Goal: Information Seeking & Learning: Learn about a topic

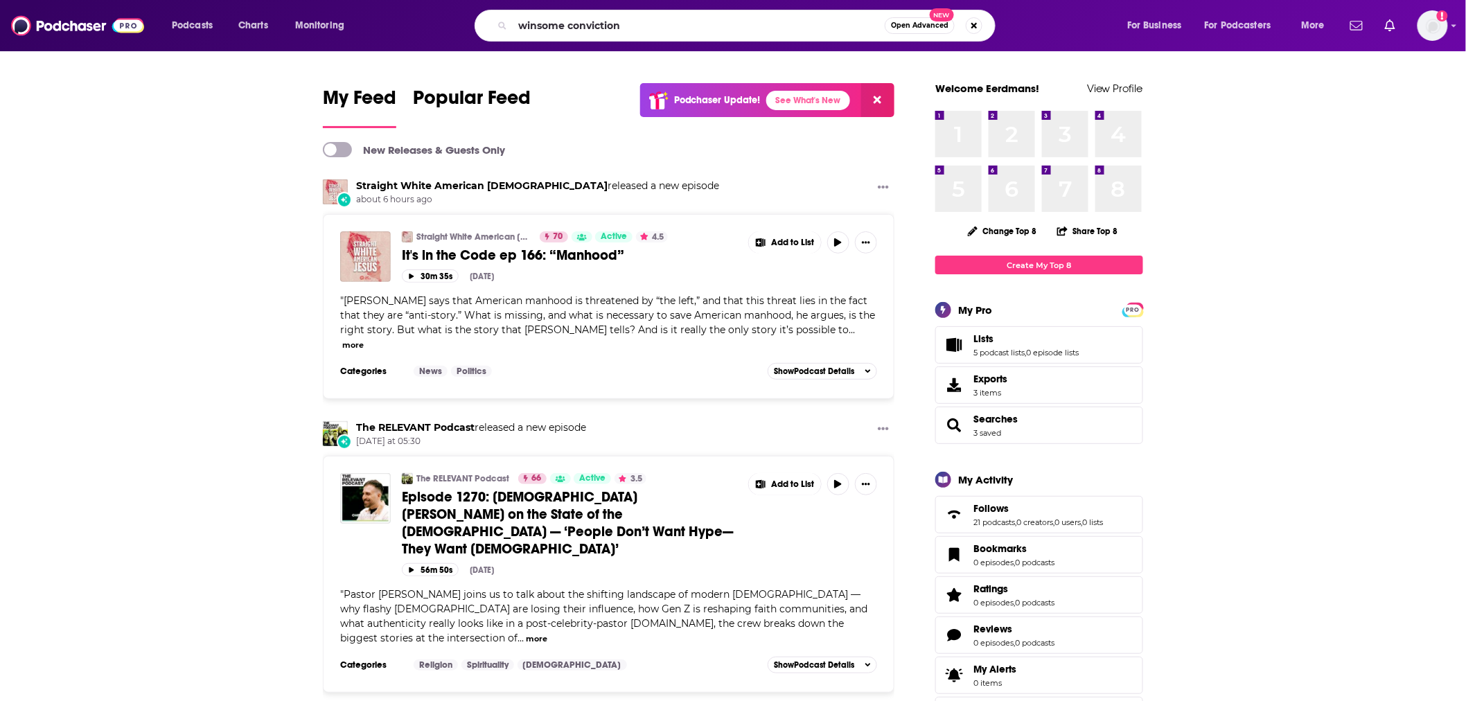
type input "winsome conviction"
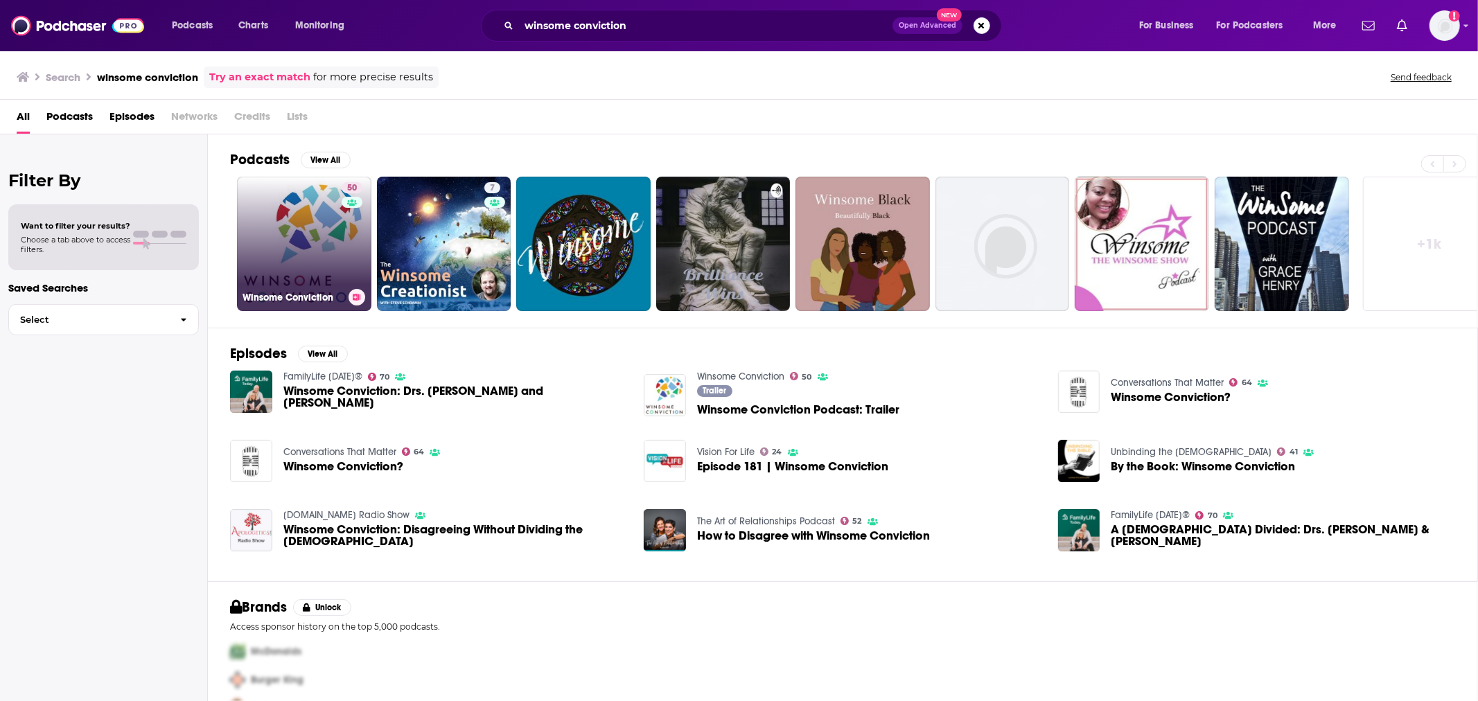
click at [320, 211] on link "50 Winsome Conviction" at bounding box center [304, 244] width 134 height 134
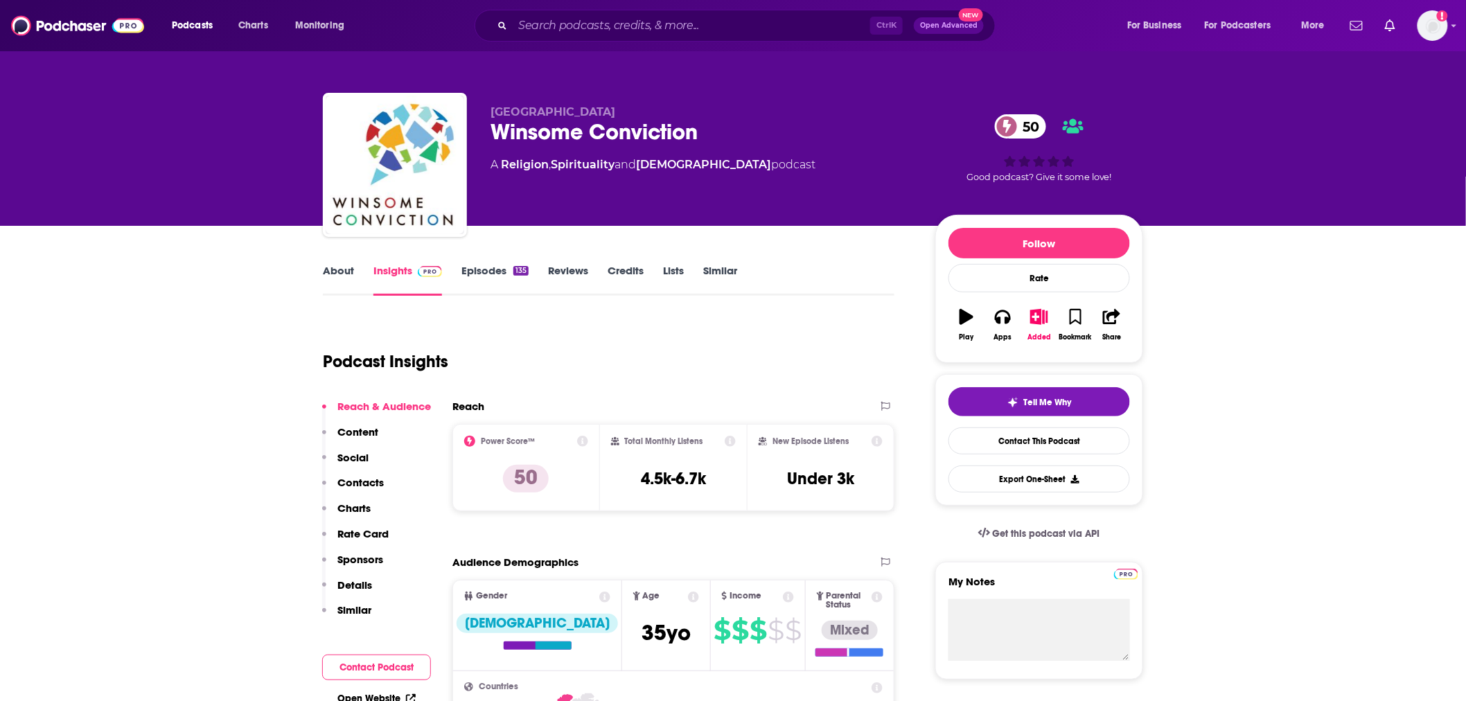
click at [330, 272] on link "About" at bounding box center [338, 280] width 31 height 32
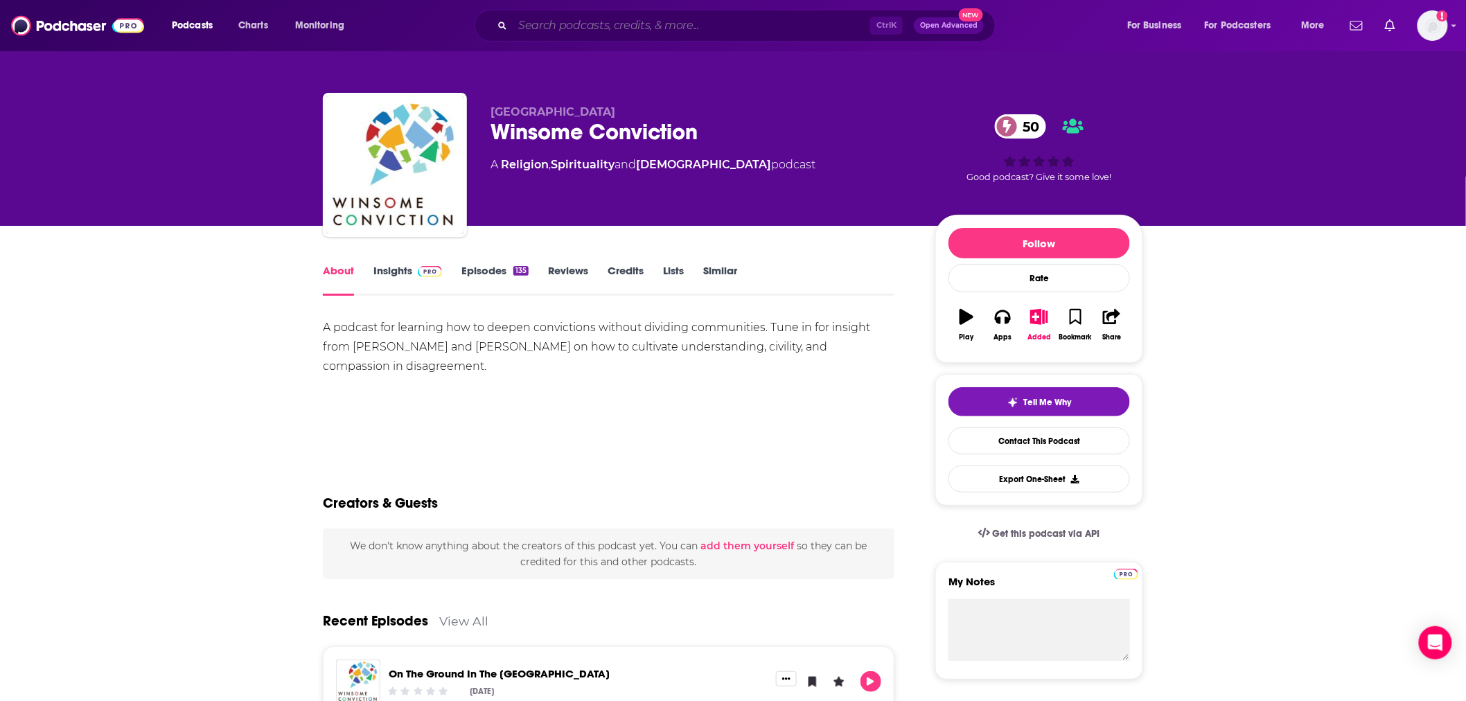
click at [682, 30] on input "Search podcasts, credits, & more..." at bounding box center [691, 26] width 357 height 22
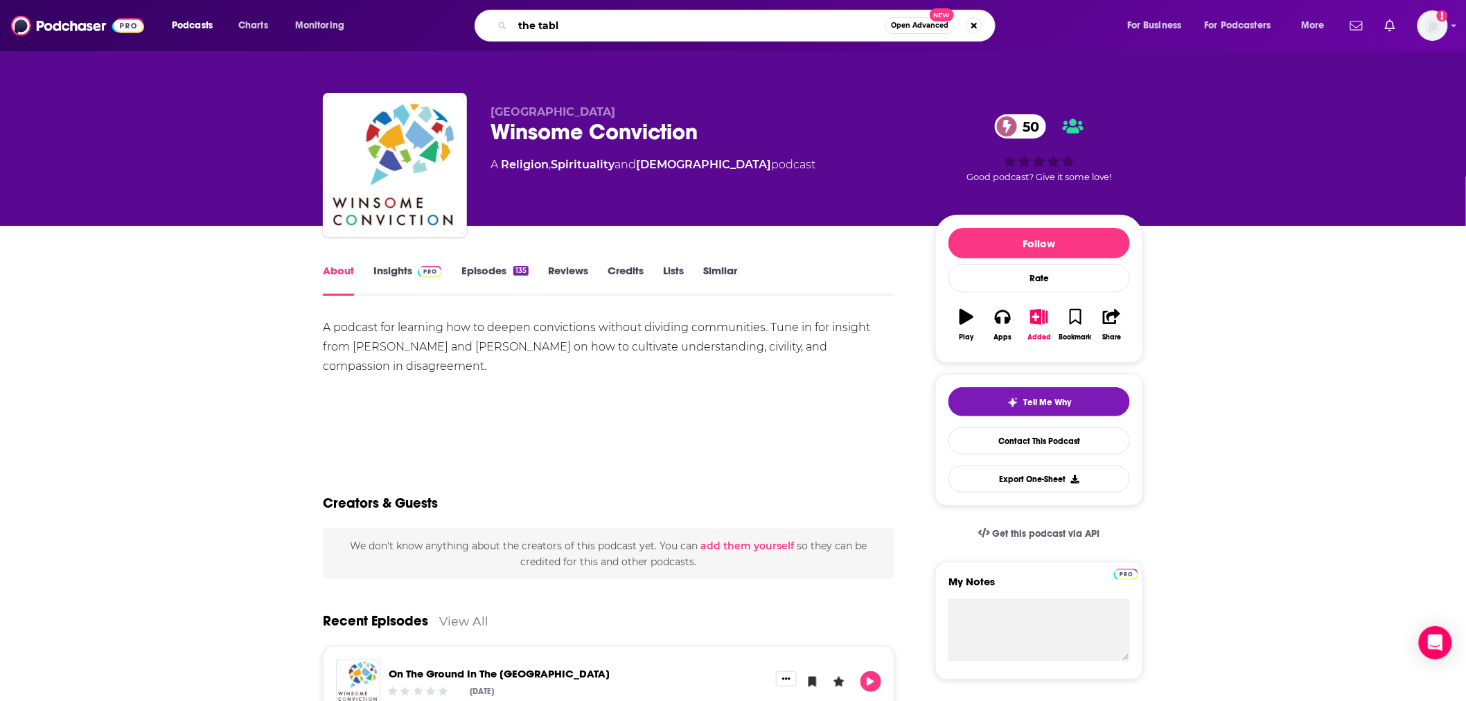
type input "the table"
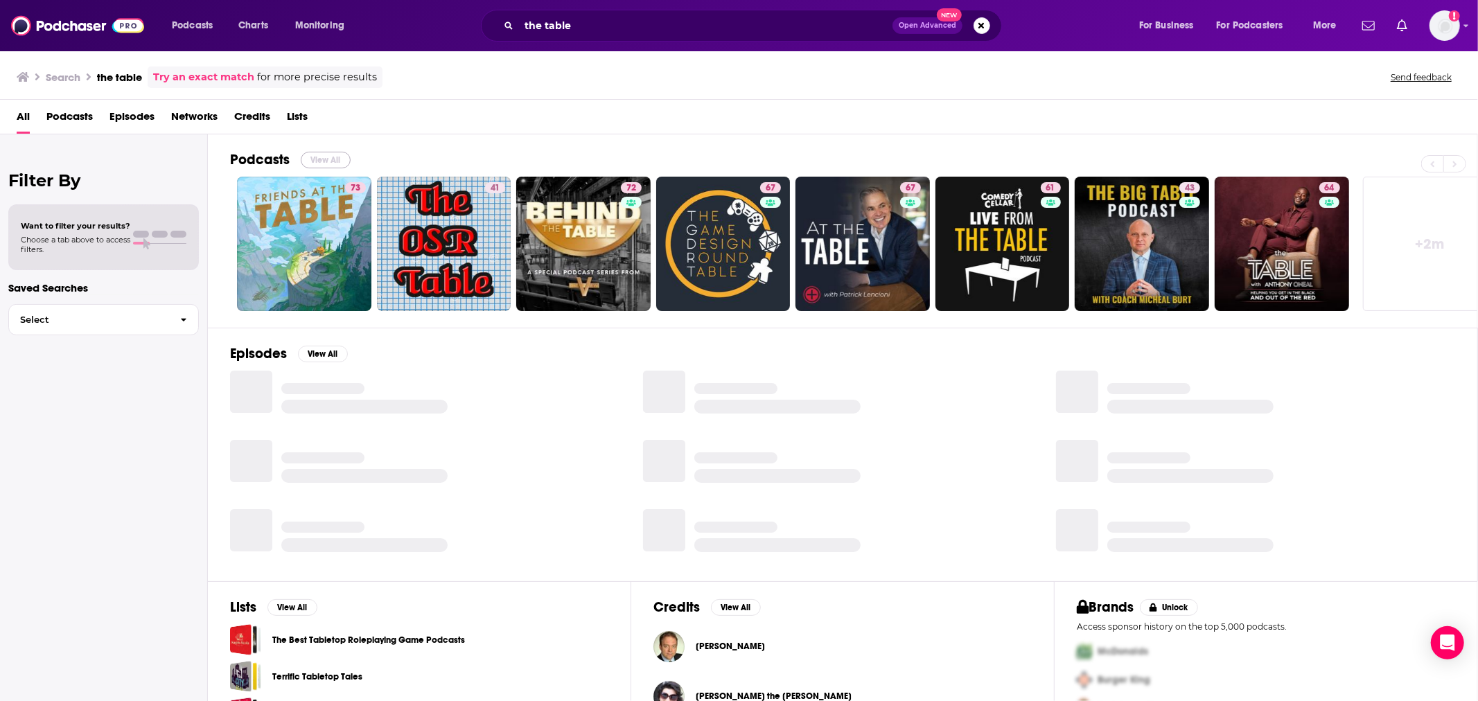
click at [339, 162] on button "View All" at bounding box center [326, 160] width 50 height 17
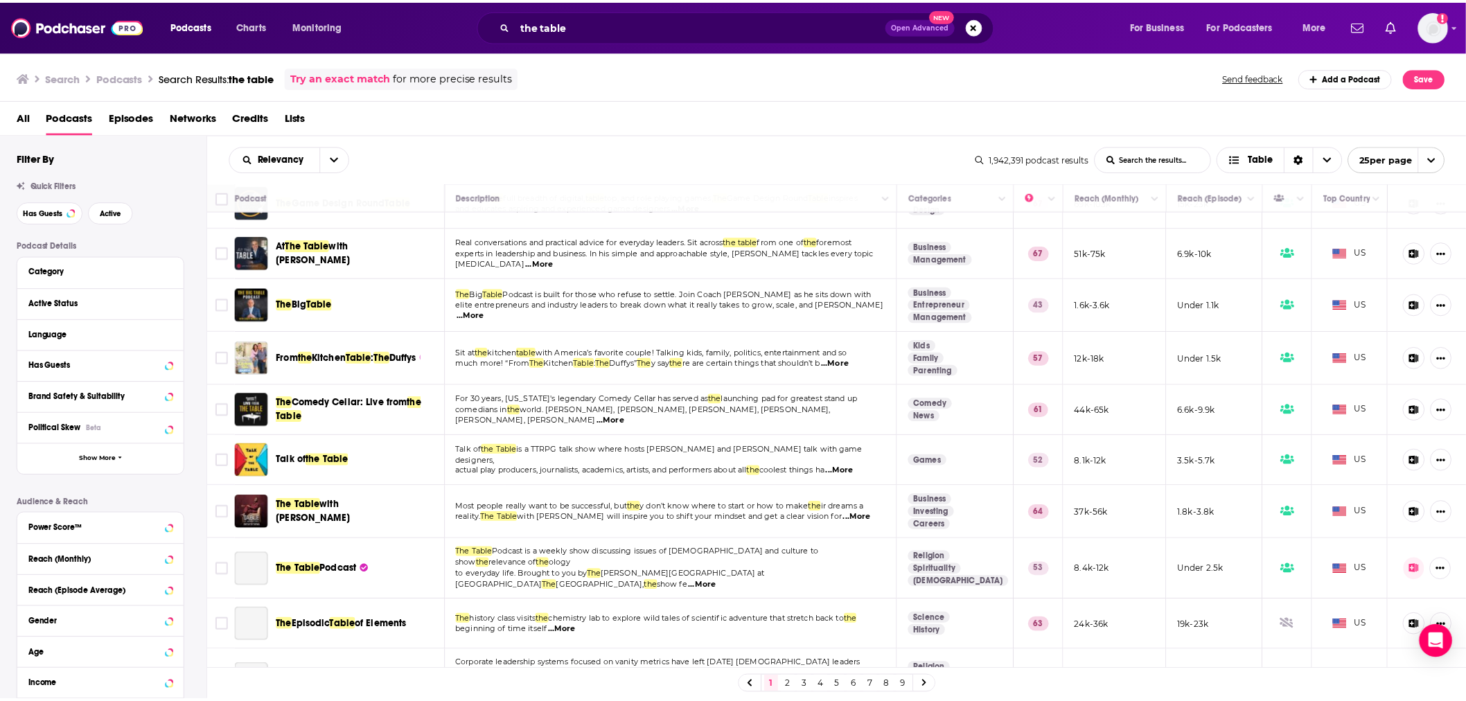
scroll to position [205, 0]
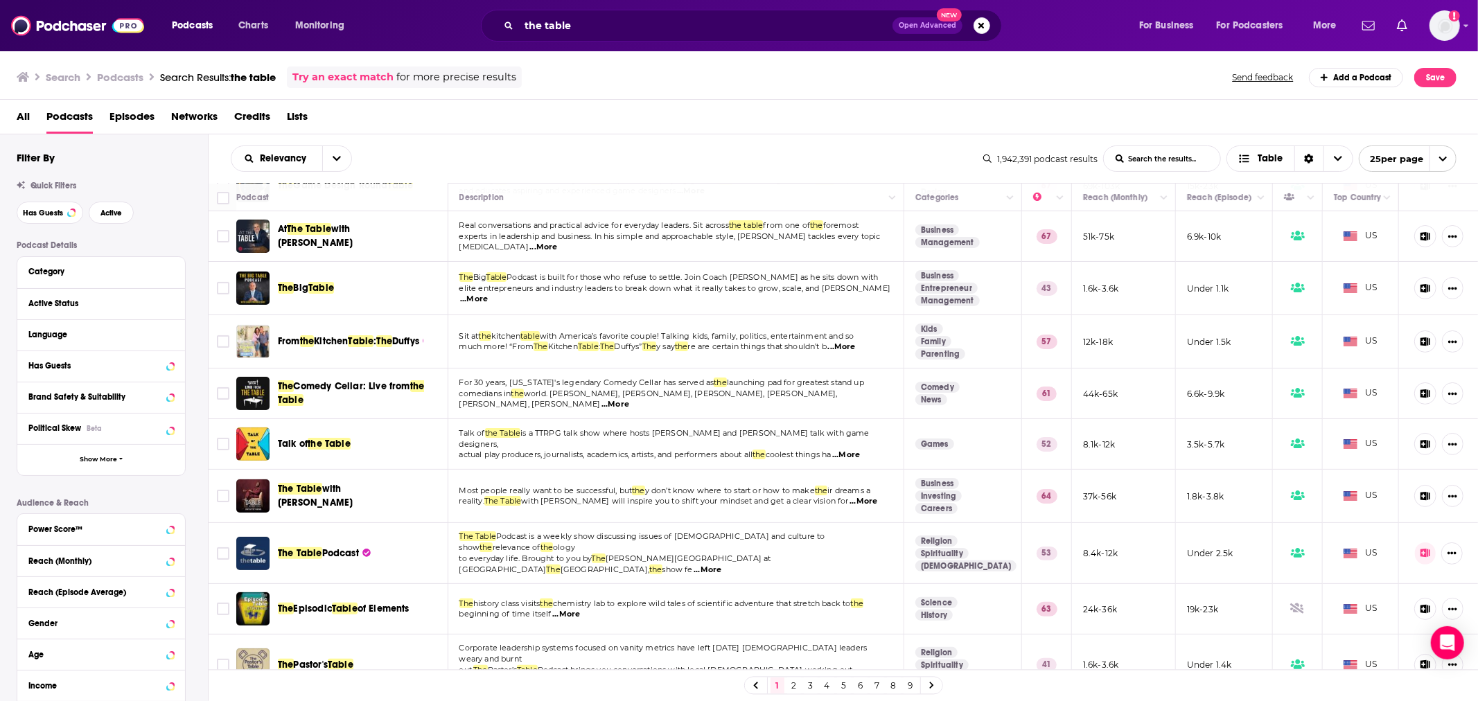
click at [331, 549] on span "Podcast" at bounding box center [340, 553] width 37 height 12
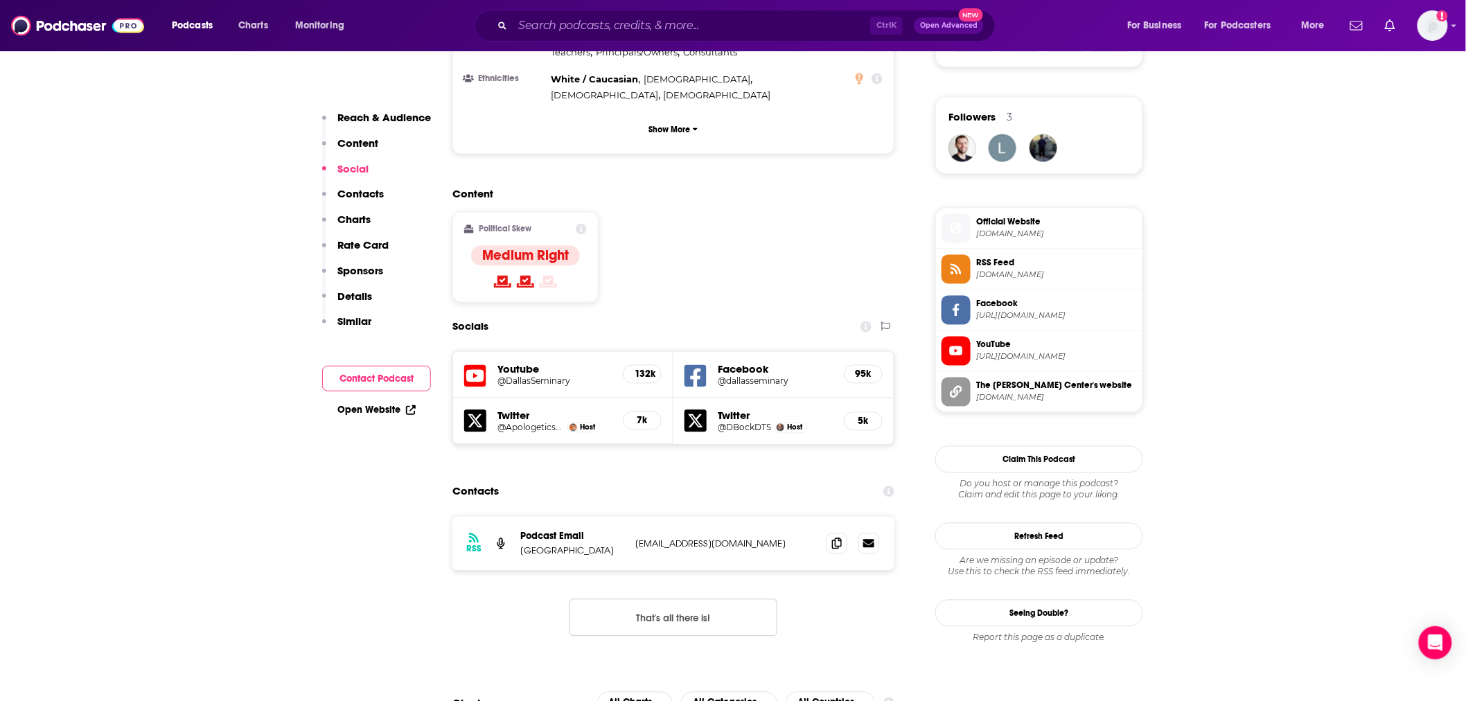
scroll to position [1026, 0]
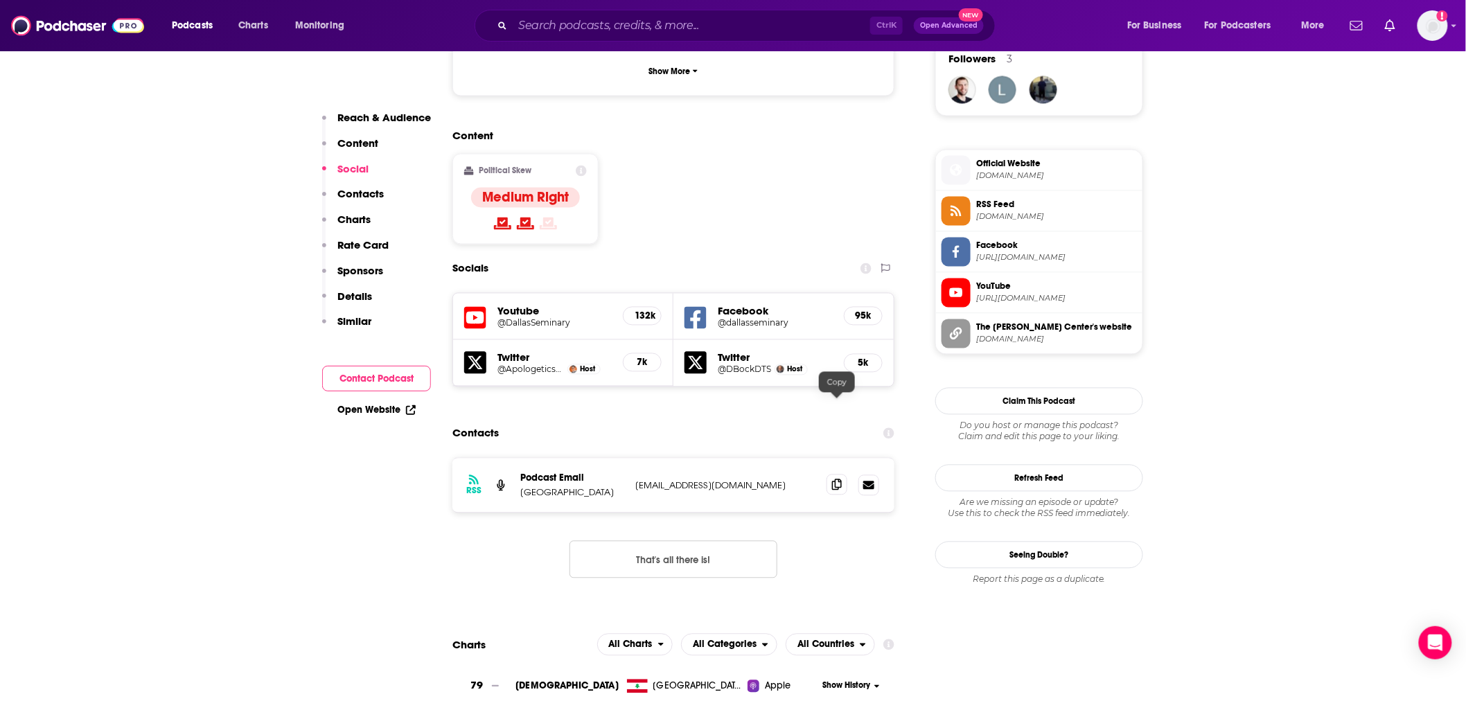
click at [834, 475] on span at bounding box center [837, 485] width 21 height 21
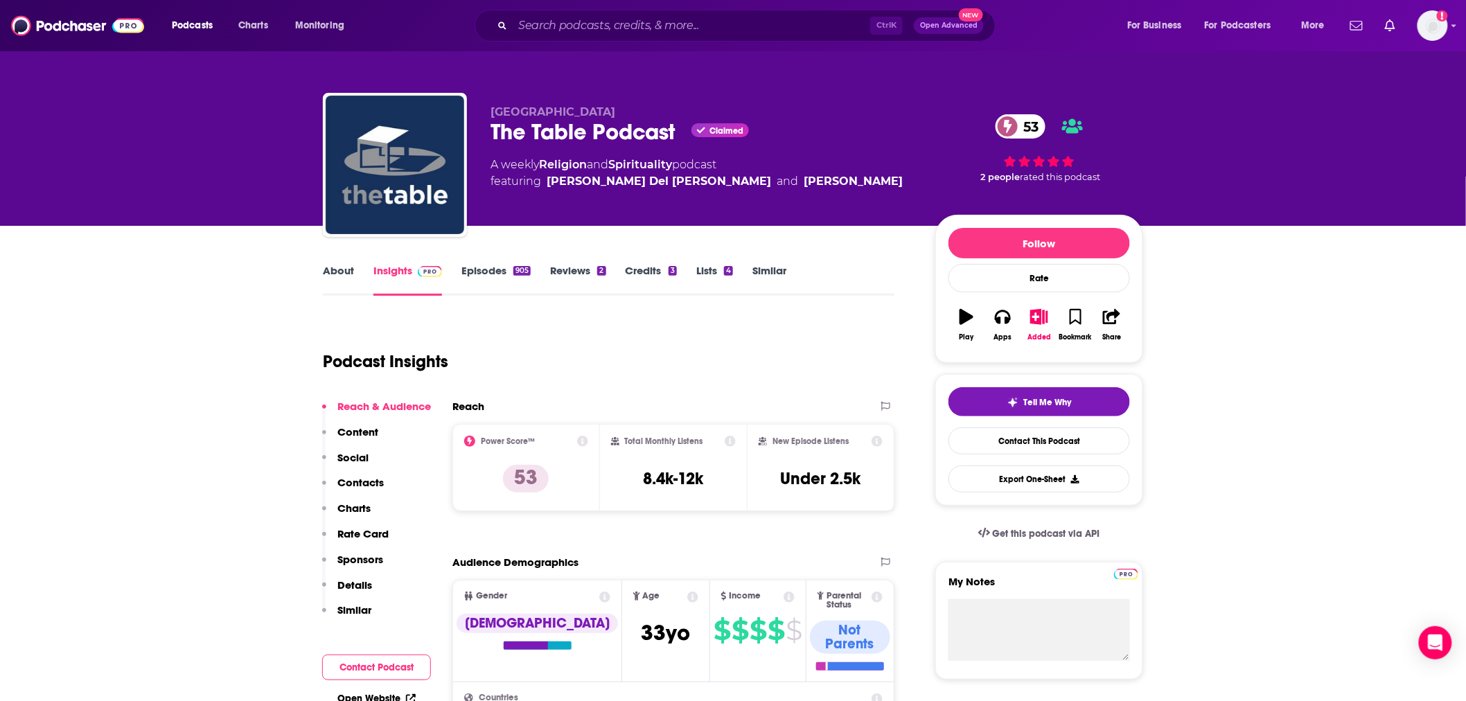
click at [342, 285] on link "About" at bounding box center [338, 280] width 31 height 32
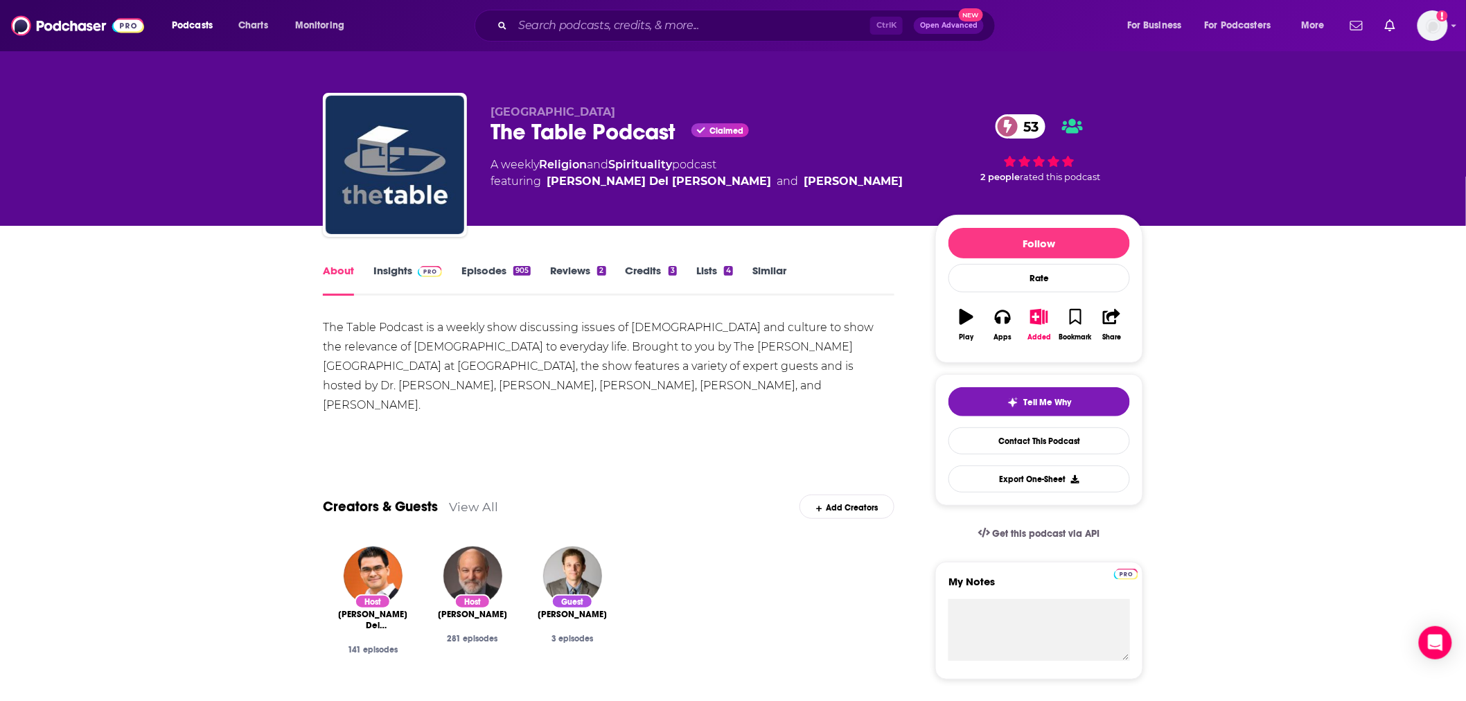
click at [490, 268] on link "Episodes 905" at bounding box center [495, 280] width 69 height 32
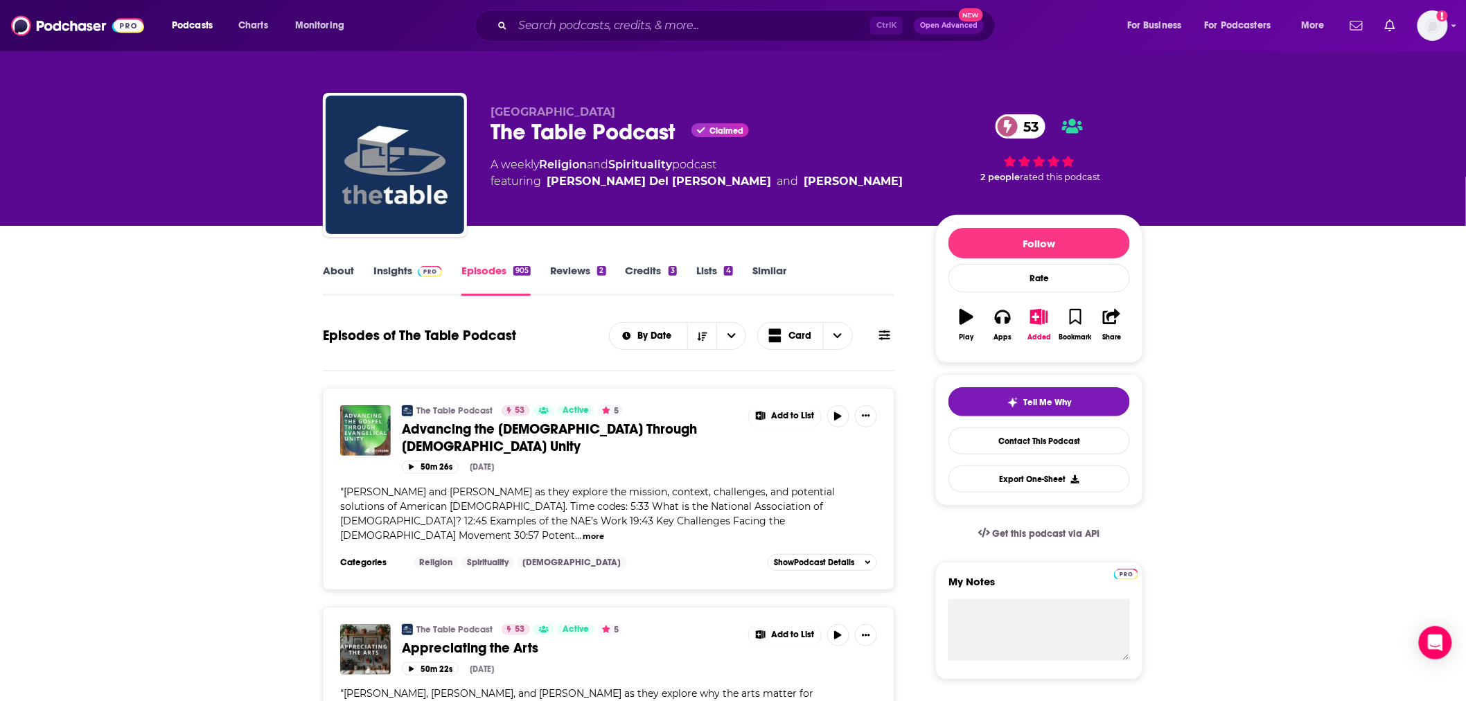
click at [349, 281] on link "About" at bounding box center [338, 280] width 31 height 32
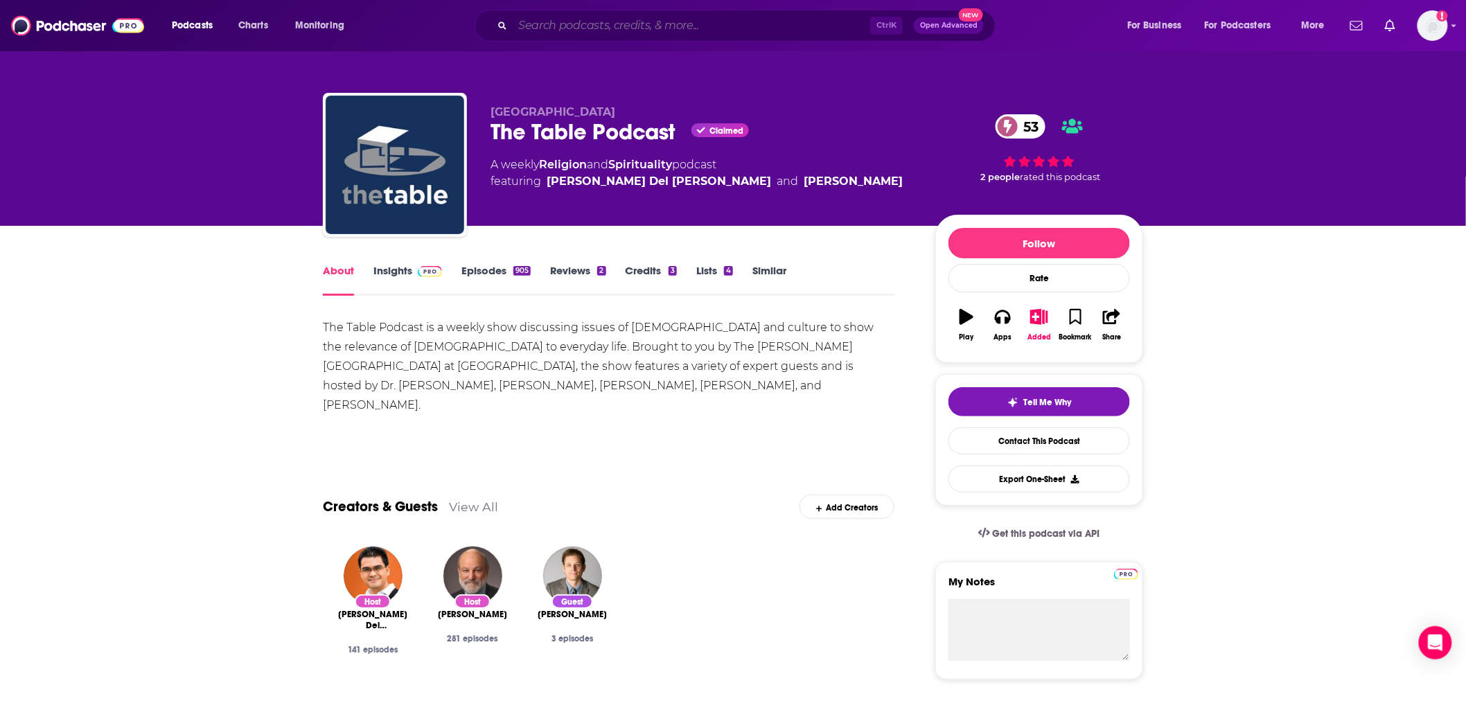
click at [610, 28] on input "Search podcasts, credits, & more..." at bounding box center [691, 26] width 357 height 22
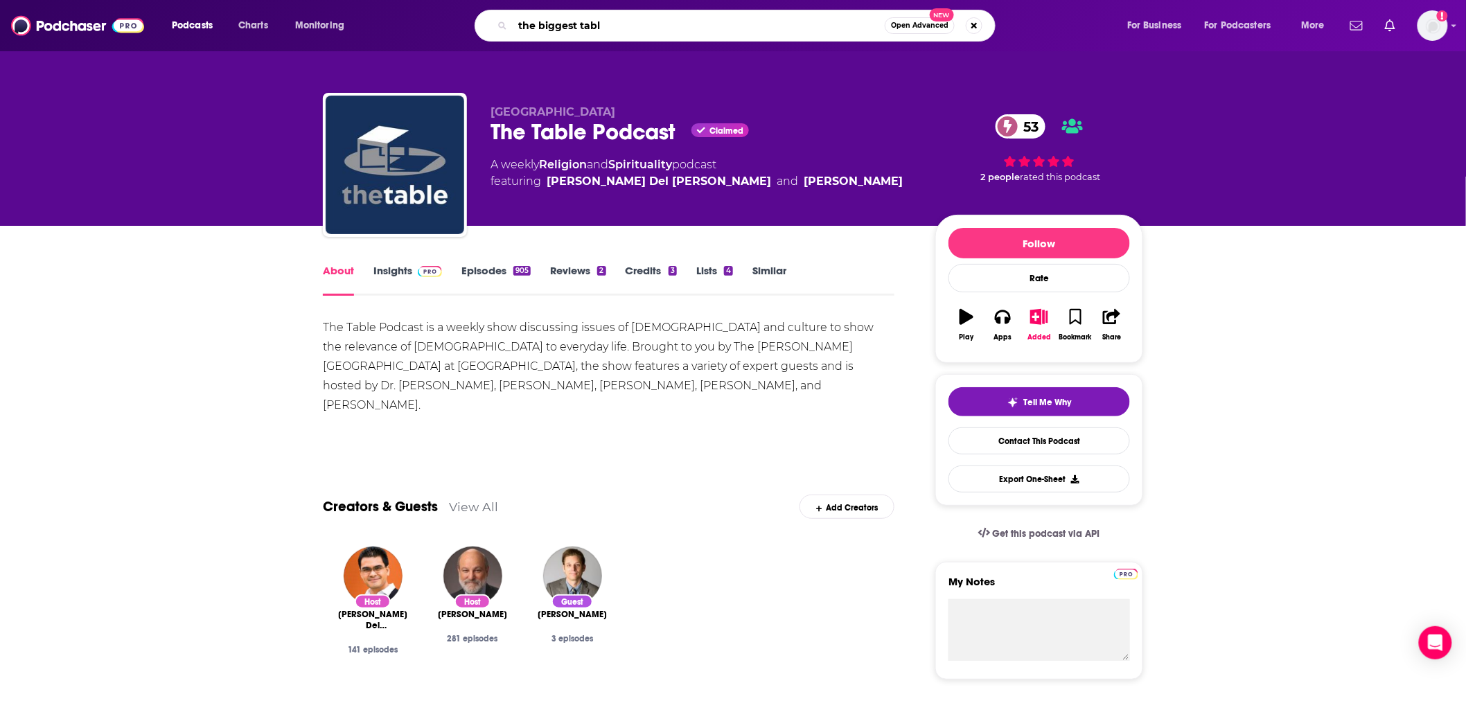
type input "the biggest table"
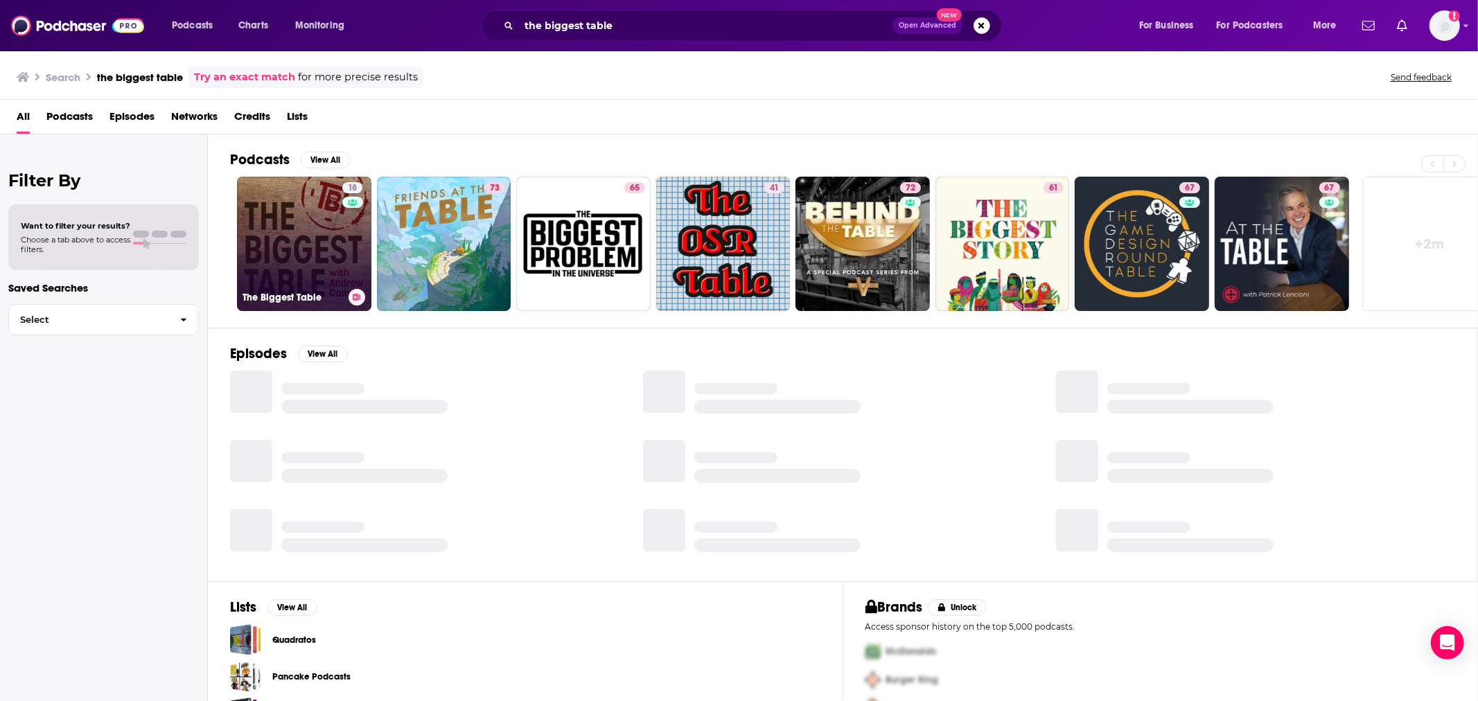
click at [285, 251] on link "18 The Biggest Table" at bounding box center [304, 244] width 134 height 134
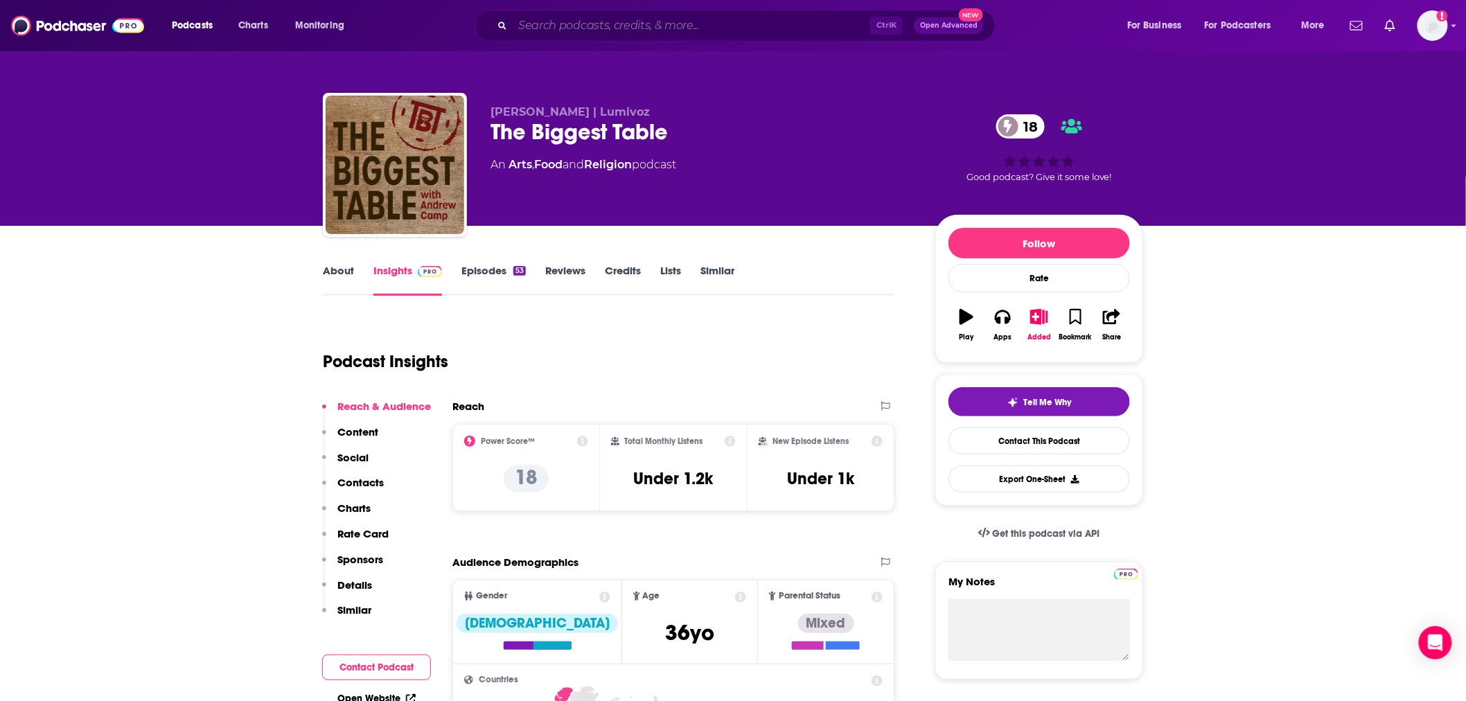
click at [727, 29] on input "Search podcasts, credits, & more..." at bounding box center [691, 26] width 357 height 22
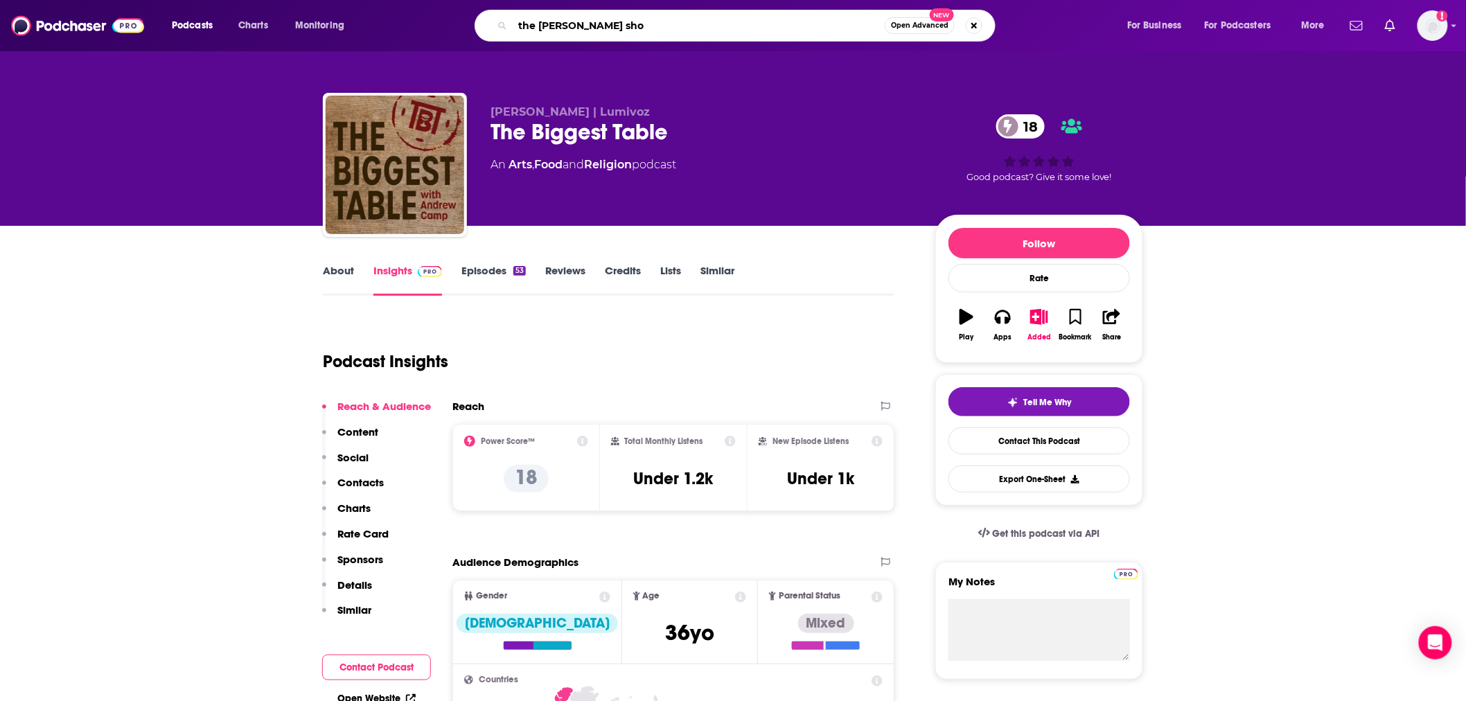
type input "the [PERSON_NAME] show"
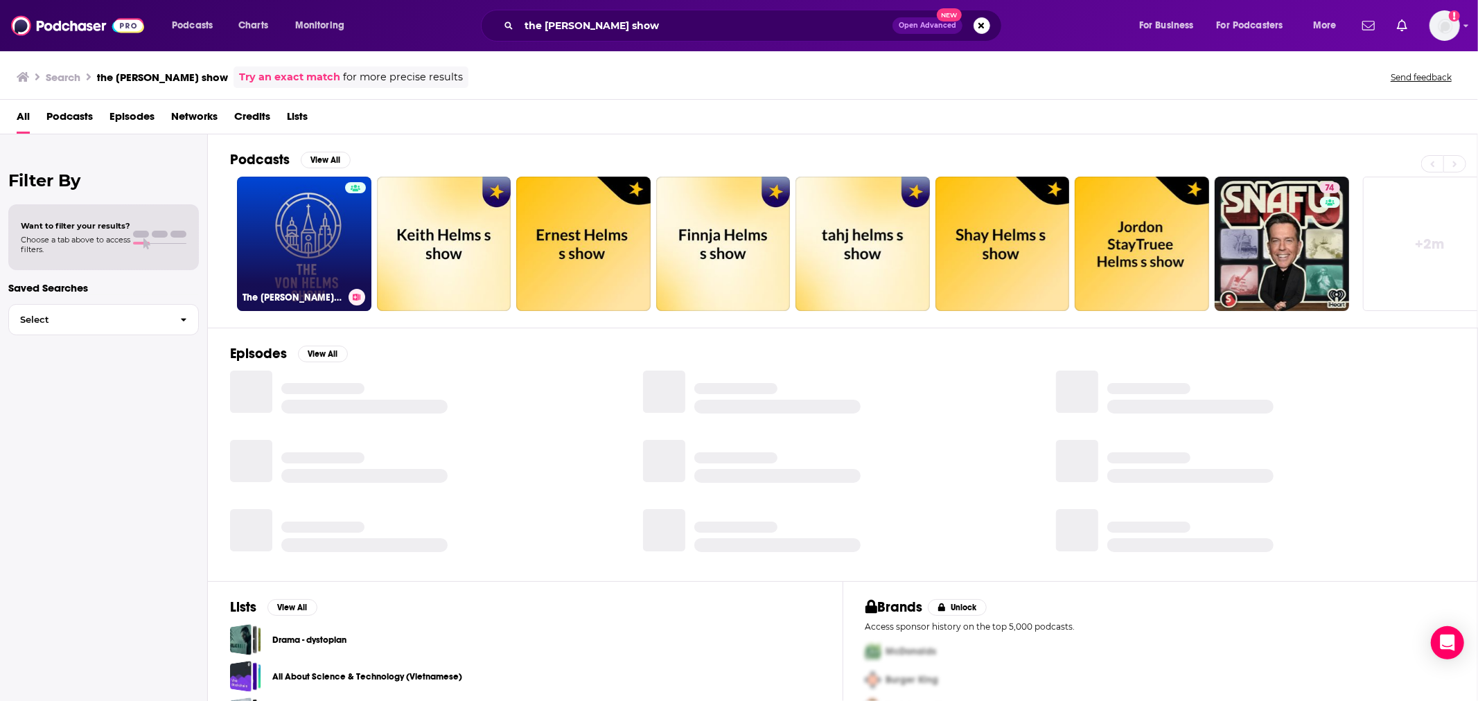
click at [330, 247] on link "The [PERSON_NAME] Show" at bounding box center [304, 244] width 134 height 134
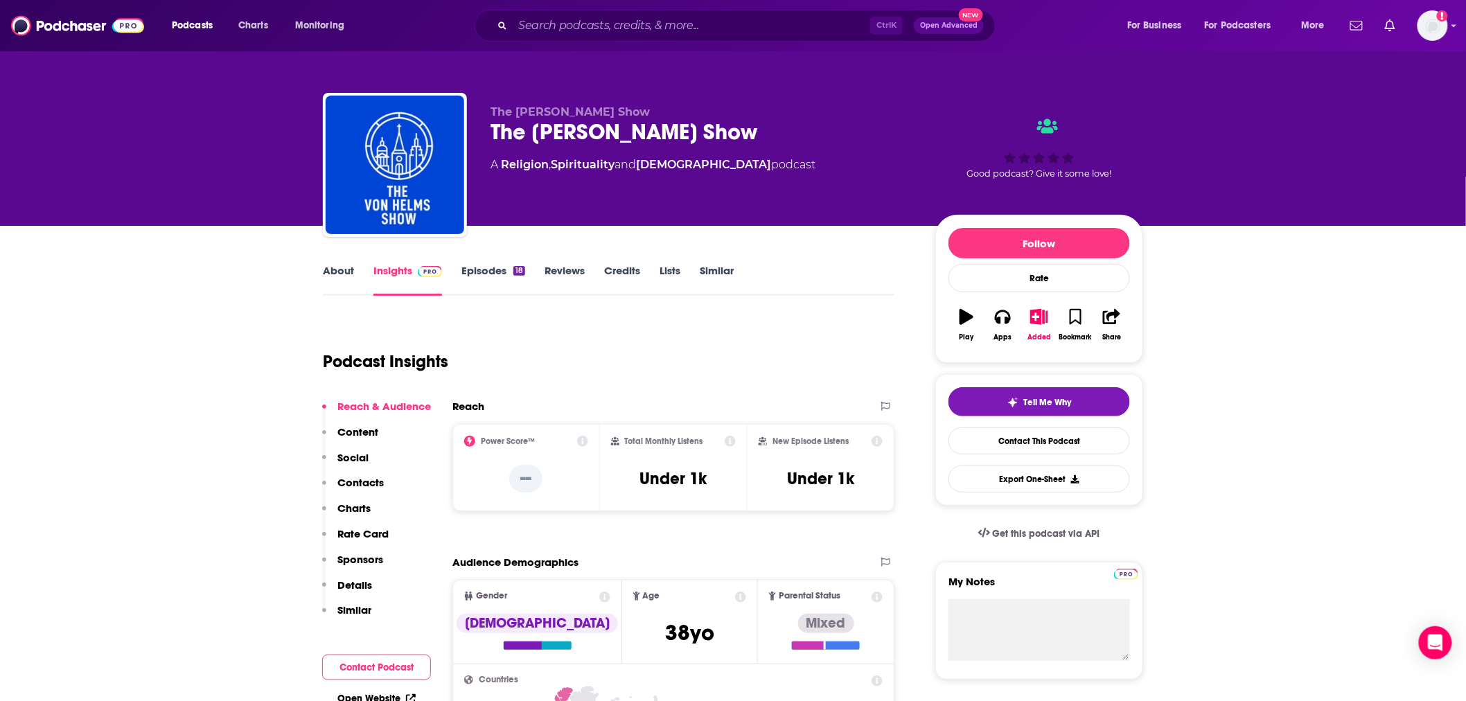
click at [334, 277] on link "About" at bounding box center [338, 280] width 31 height 32
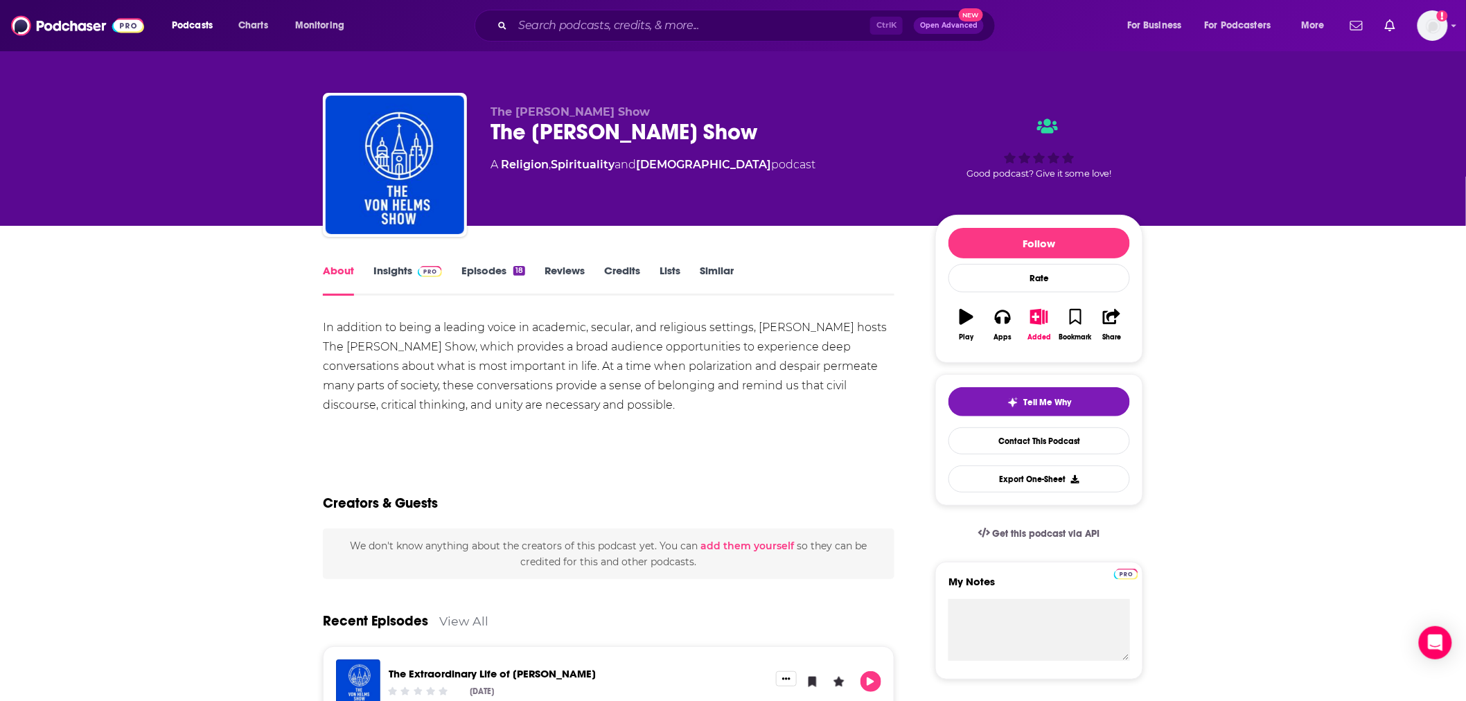
click at [378, 269] on link "Insights" at bounding box center [407, 280] width 69 height 32
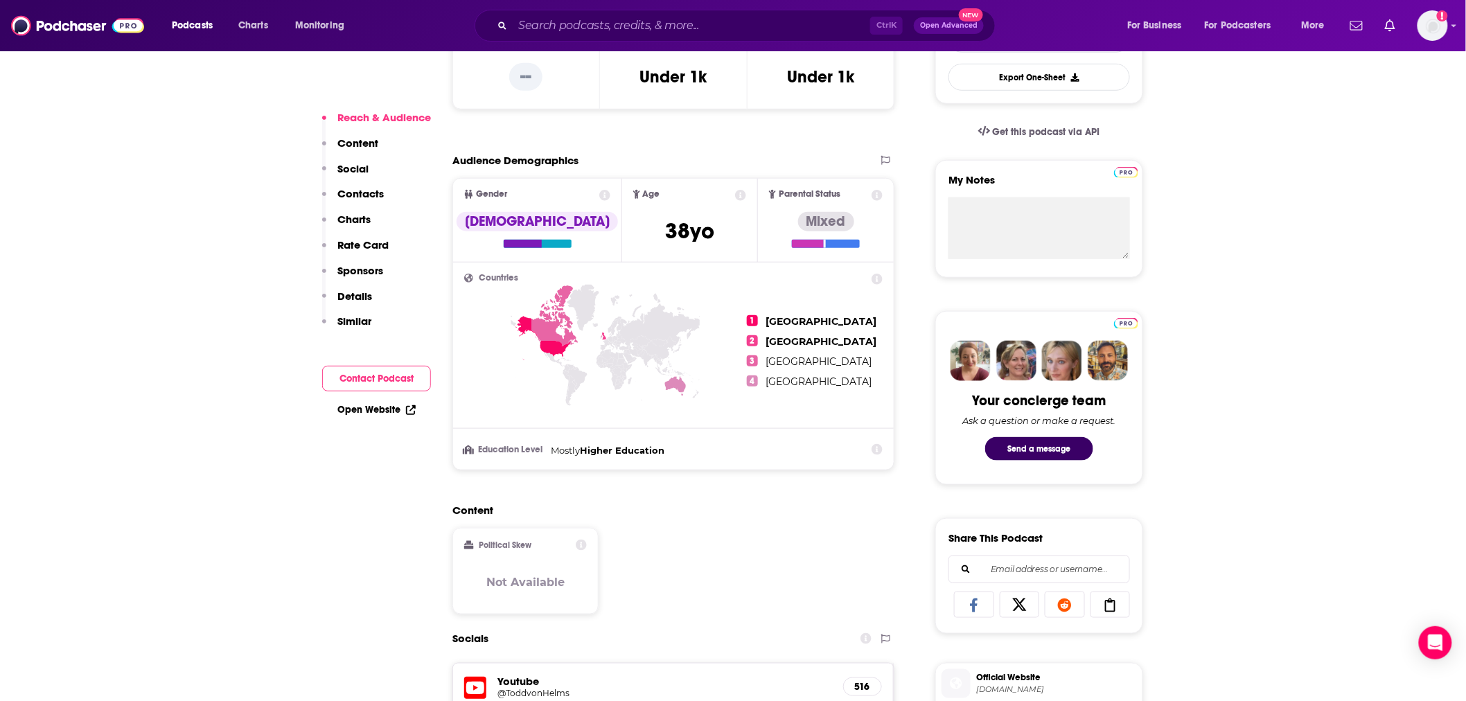
scroll to position [615, 0]
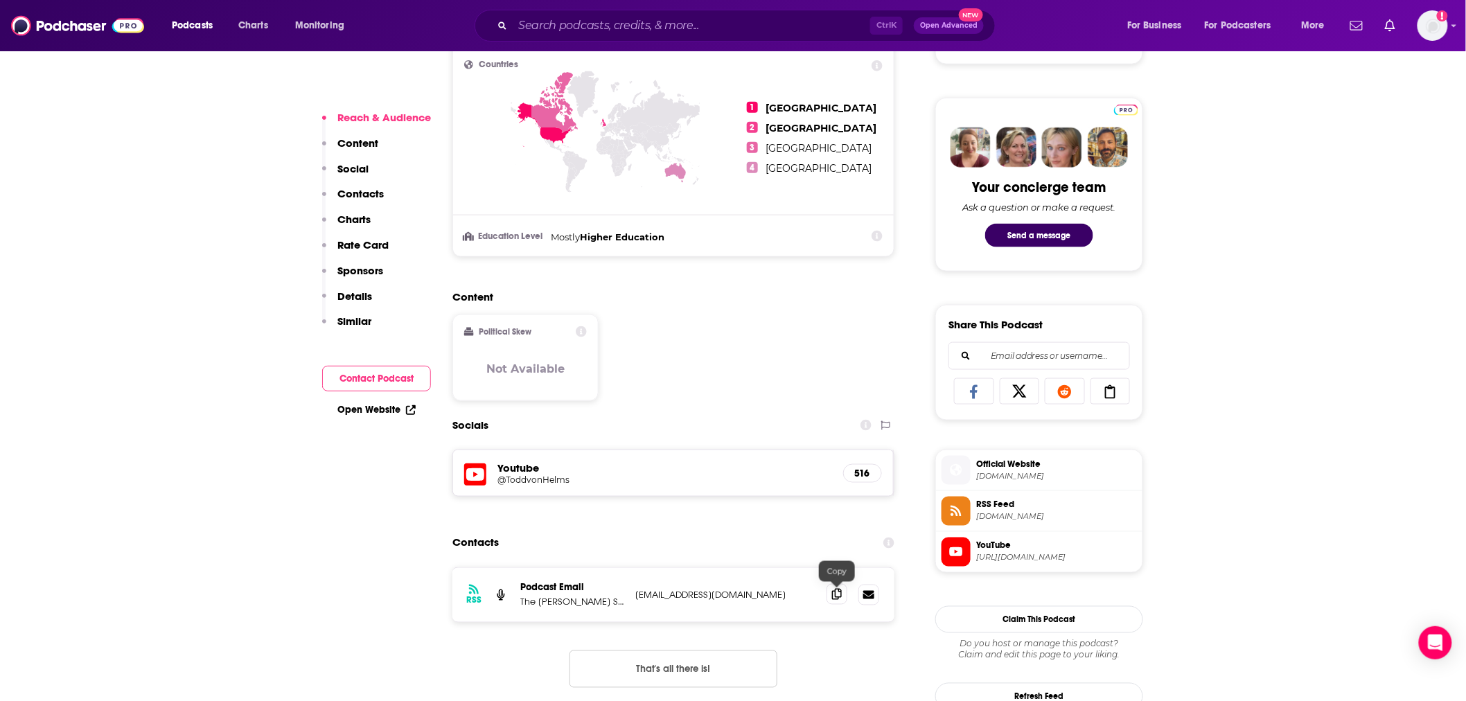
click at [836, 597] on icon at bounding box center [837, 594] width 10 height 11
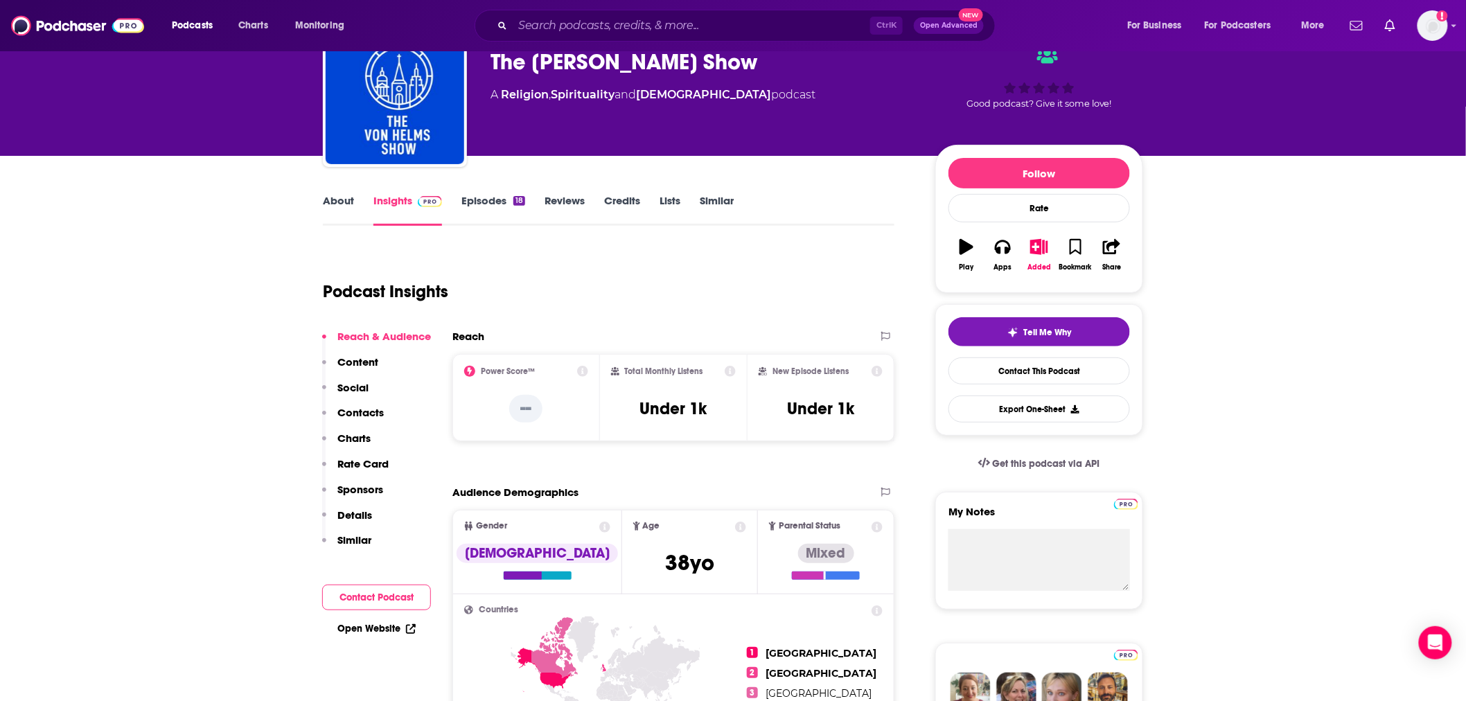
scroll to position [0, 0]
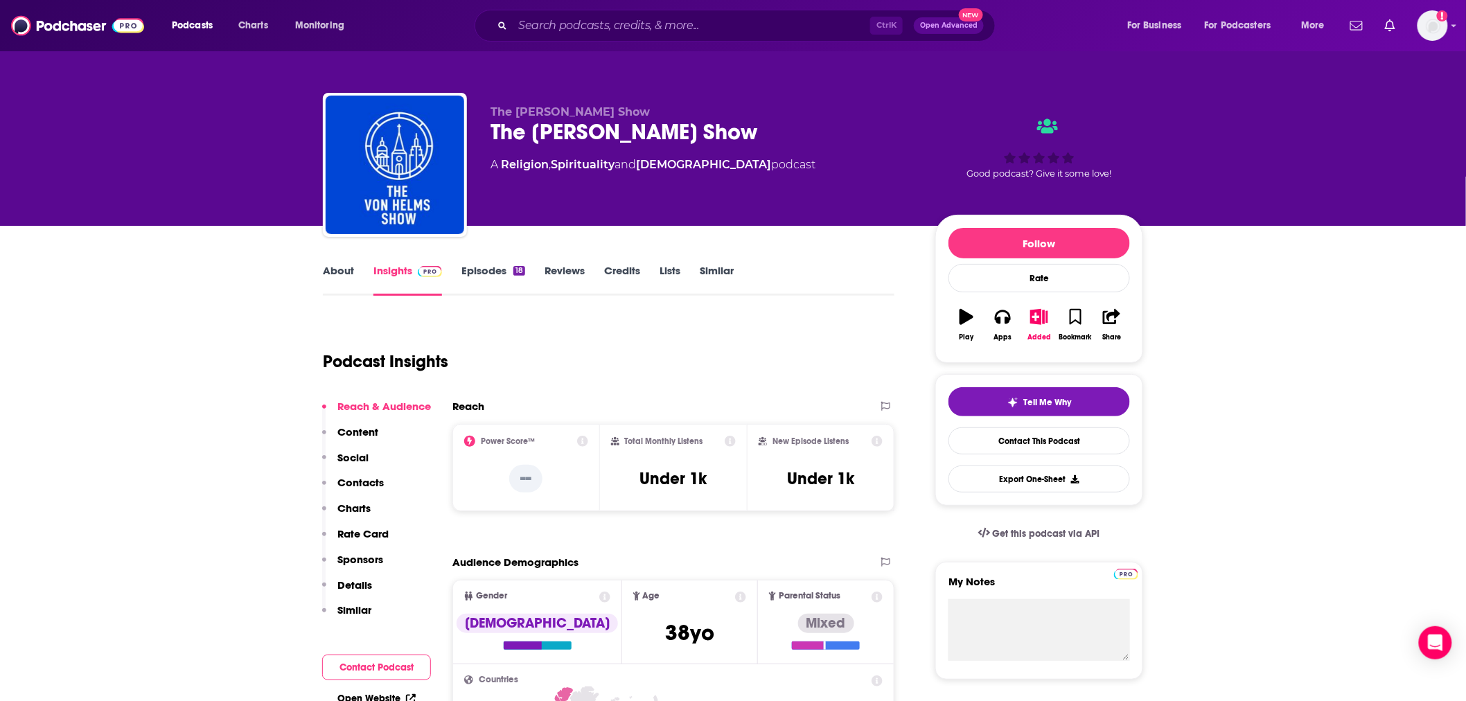
click at [327, 279] on link "About" at bounding box center [338, 280] width 31 height 32
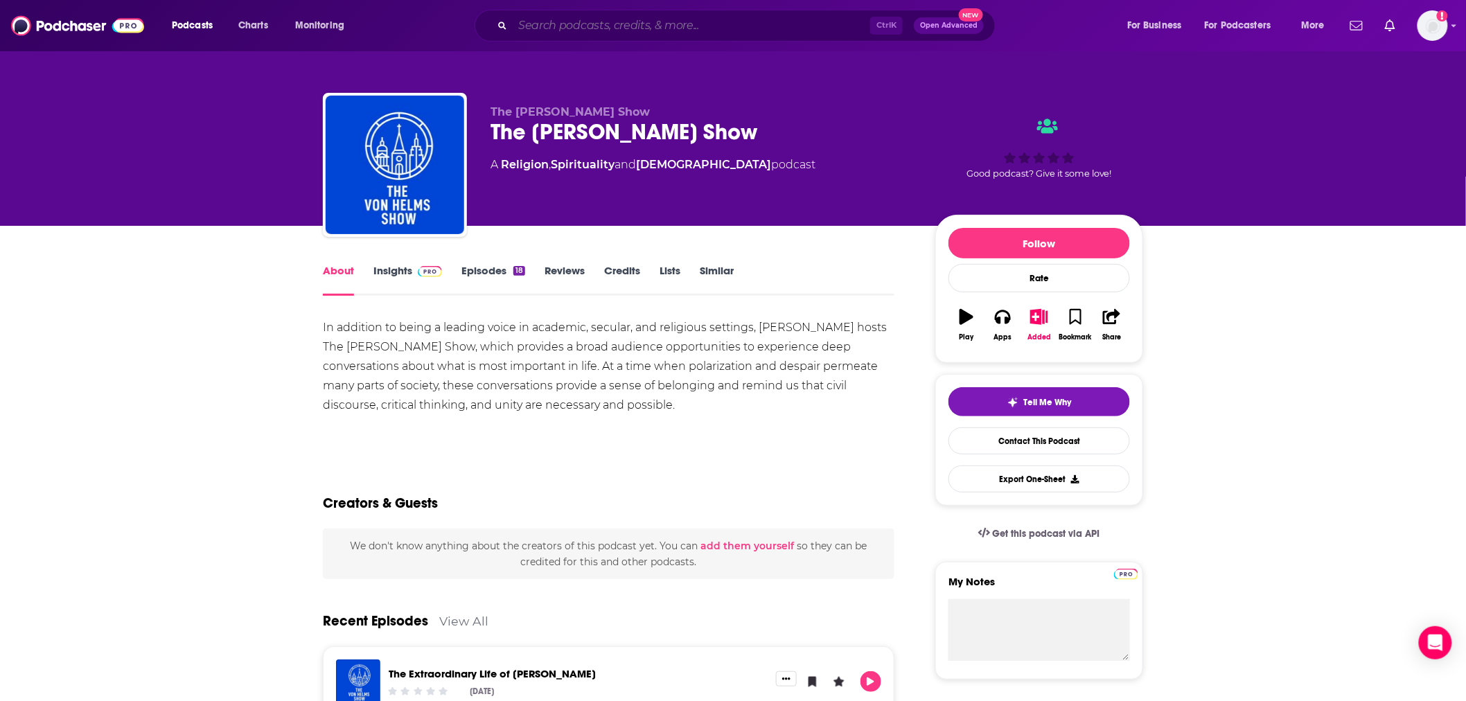
click at [601, 30] on input "Search podcasts, credits, & more..." at bounding box center [691, 26] width 357 height 22
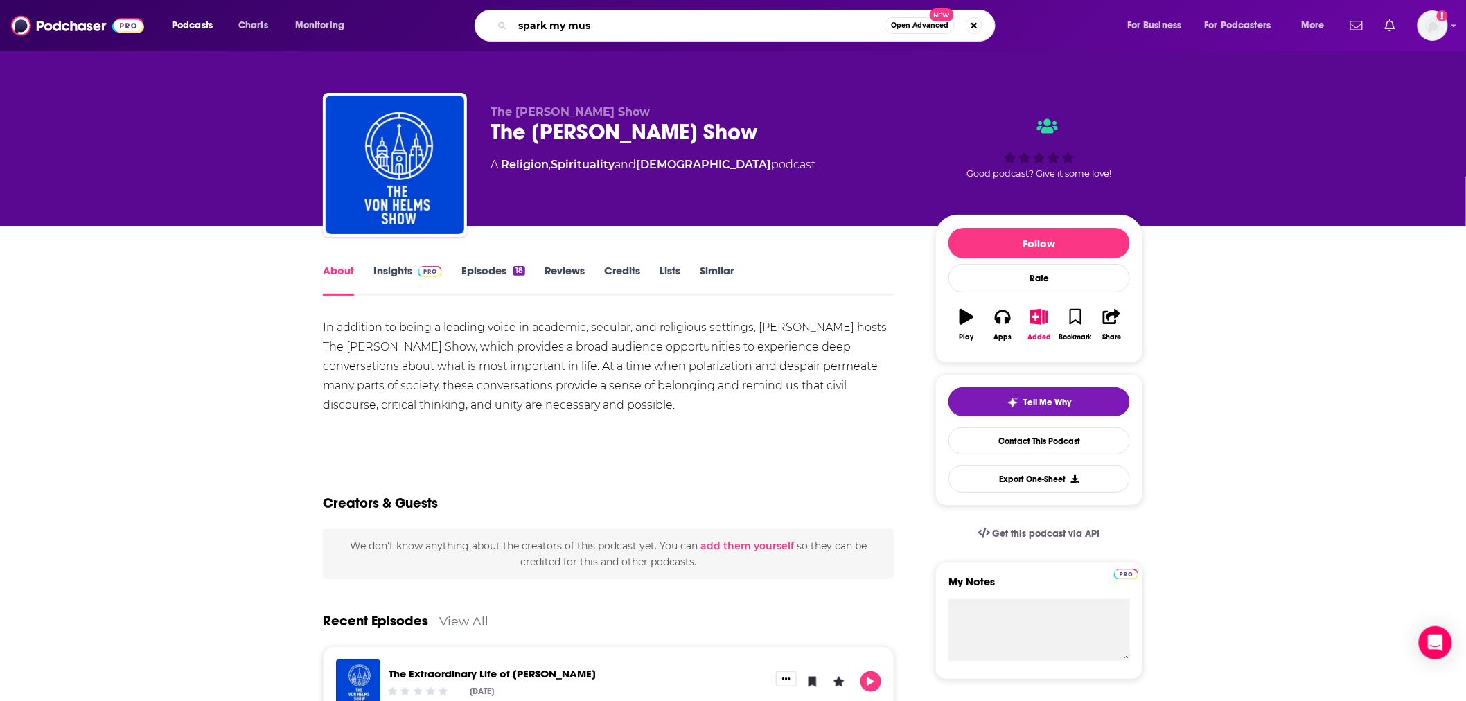
type input "spark my [MEDICAL_DATA]"
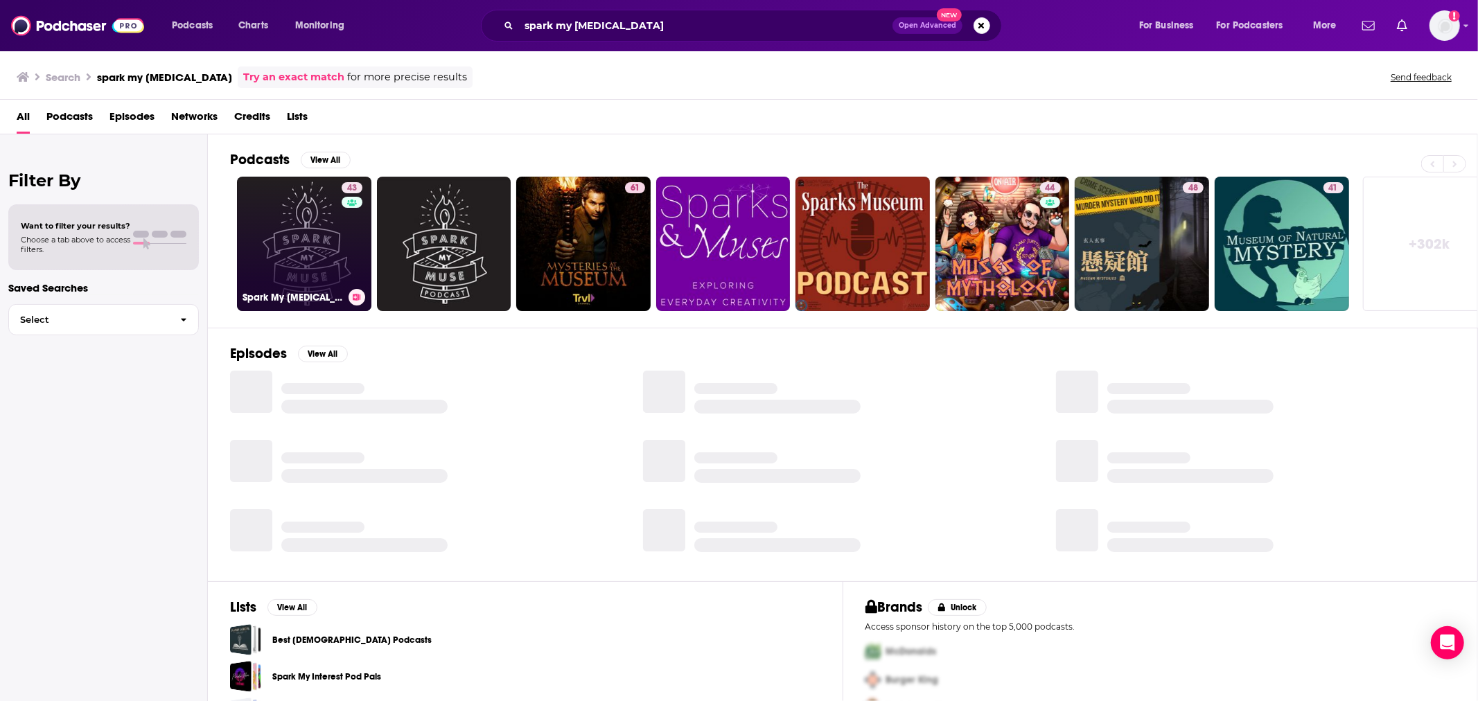
click at [328, 247] on link "43 Spark My [MEDICAL_DATA]" at bounding box center [304, 244] width 134 height 134
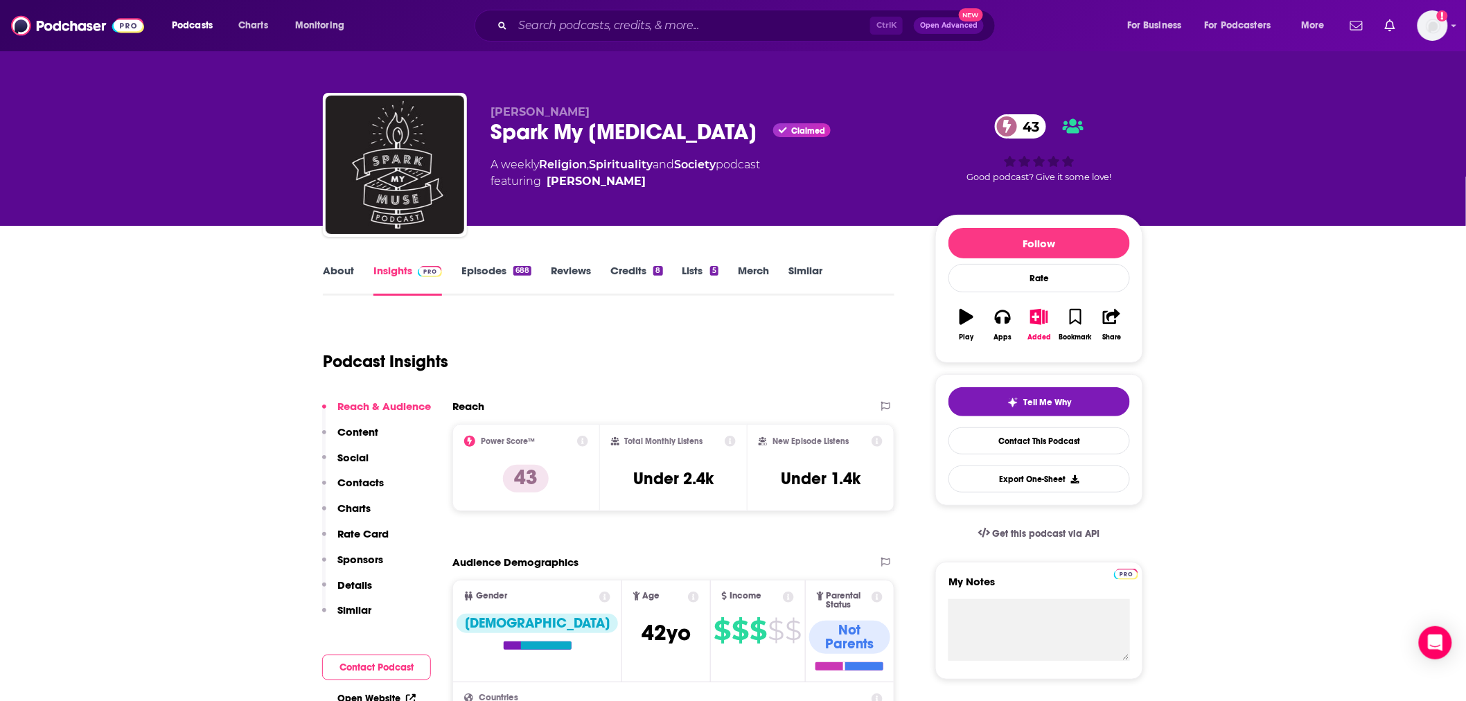
click at [344, 272] on link "About" at bounding box center [338, 280] width 31 height 32
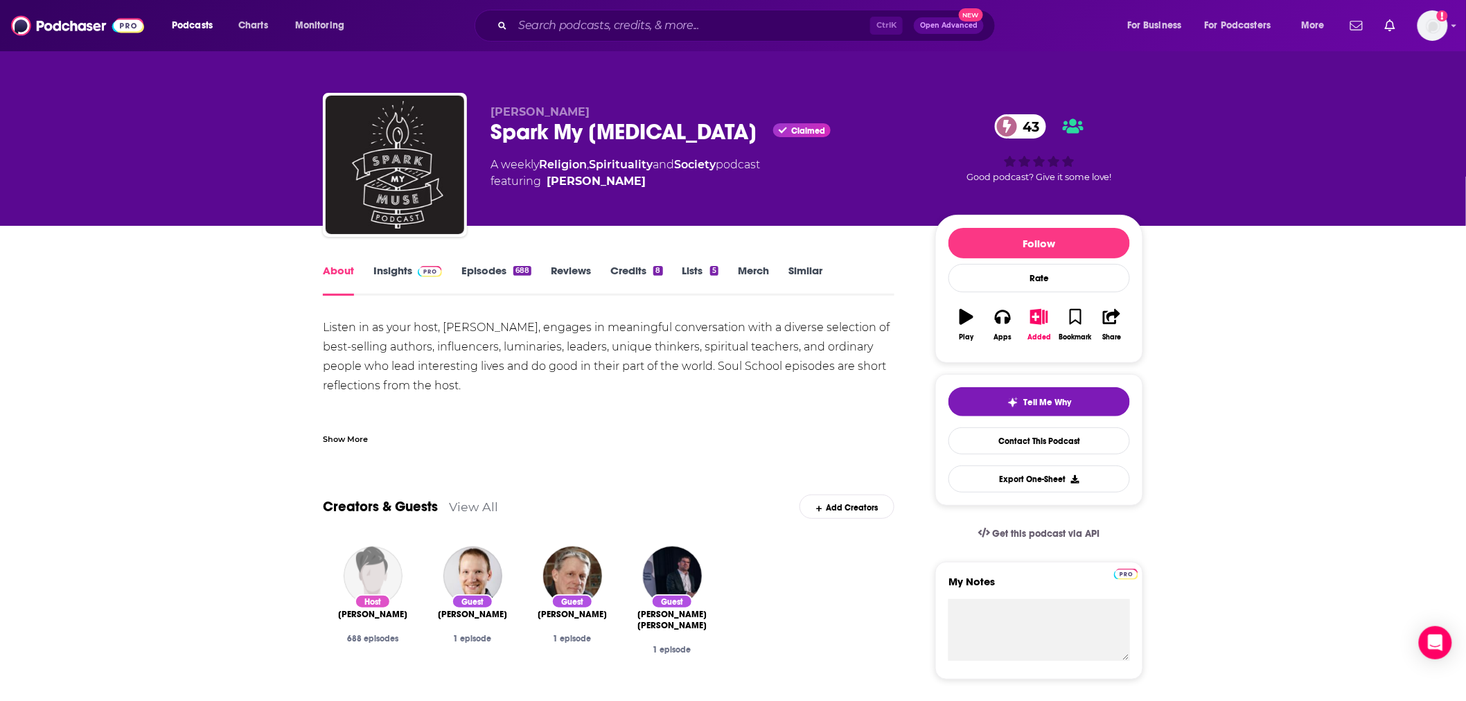
click at [338, 441] on div "Show More" at bounding box center [345, 438] width 45 height 13
